Goal: Task Accomplishment & Management: Manage account settings

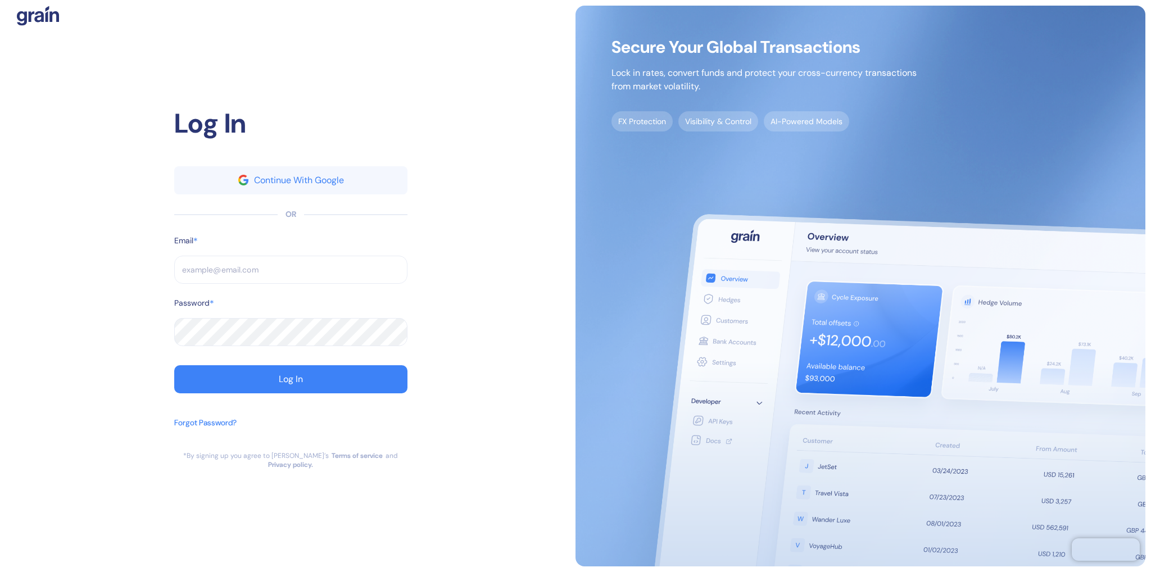
click at [246, 274] on input "text" at bounding box center [290, 270] width 233 height 28
type input "[EMAIL_ADDRESS][DOMAIN_NAME]"
click at [303, 379] on button "Log In" at bounding box center [290, 379] width 233 height 28
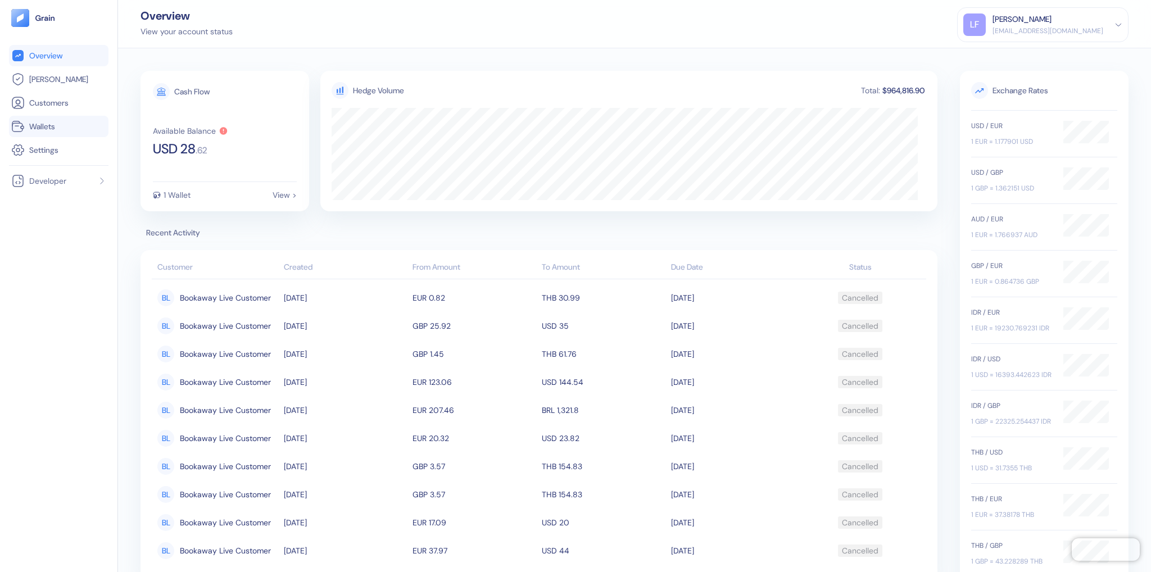
click at [55, 124] on span "Wallets" at bounding box center [42, 126] width 26 height 11
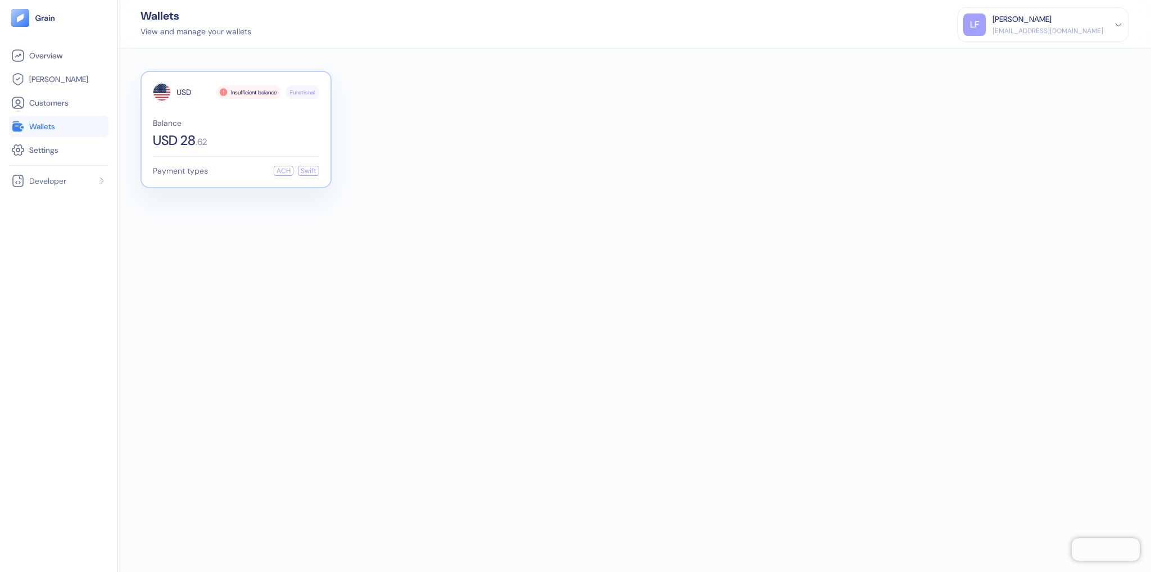
click at [236, 93] on div "Insufficient balance" at bounding box center [248, 91] width 65 height 13
